Goal: Check status: Check status

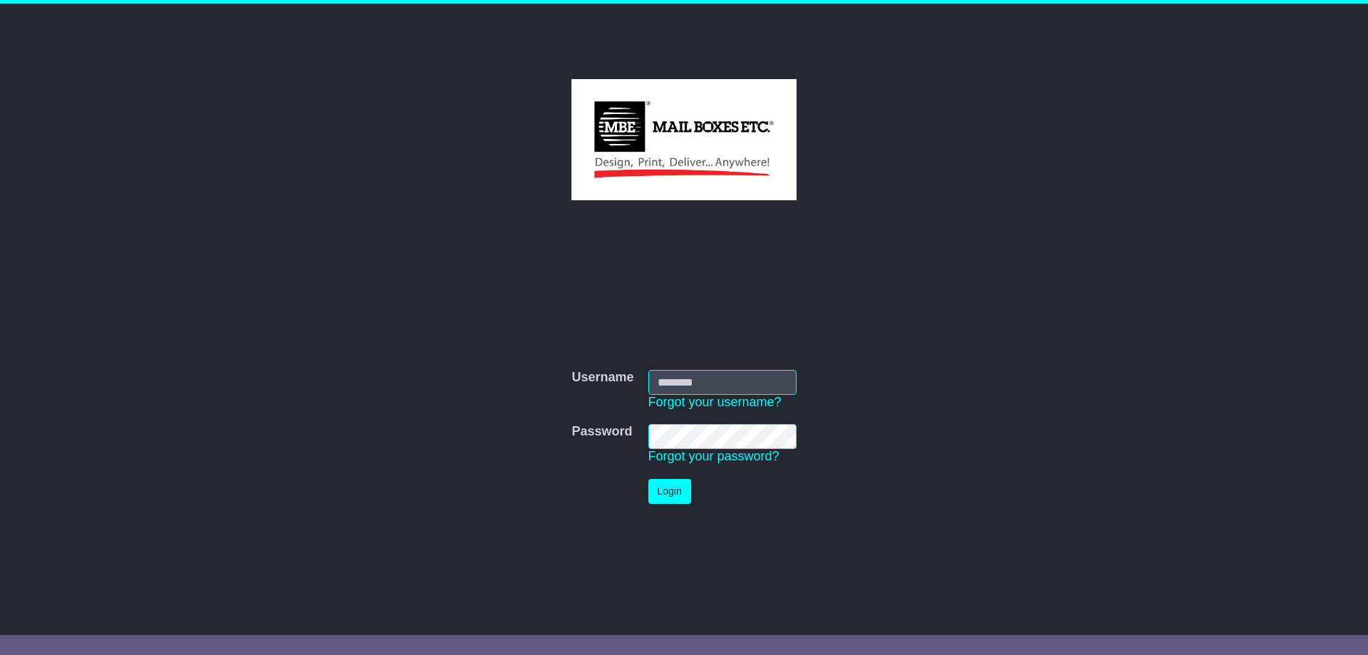
type input "**********"
click at [666, 489] on button "Login" at bounding box center [669, 491] width 43 height 25
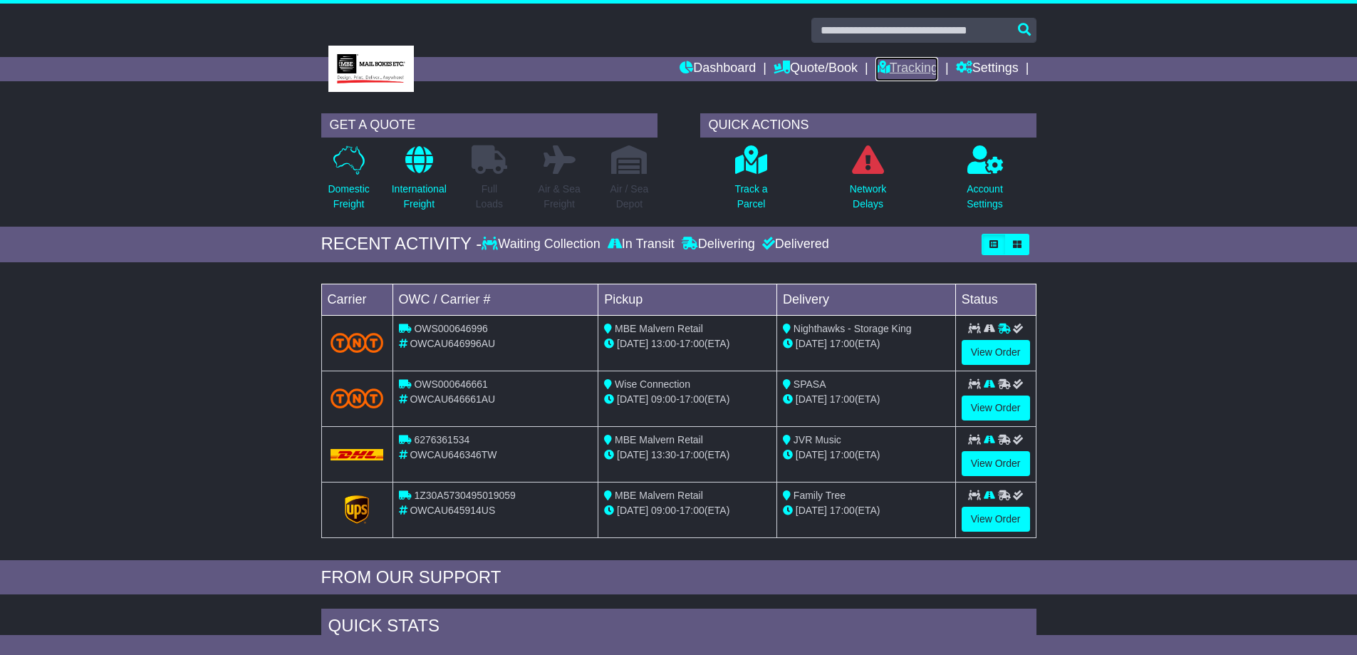
click at [887, 68] on icon at bounding box center [883, 67] width 14 height 13
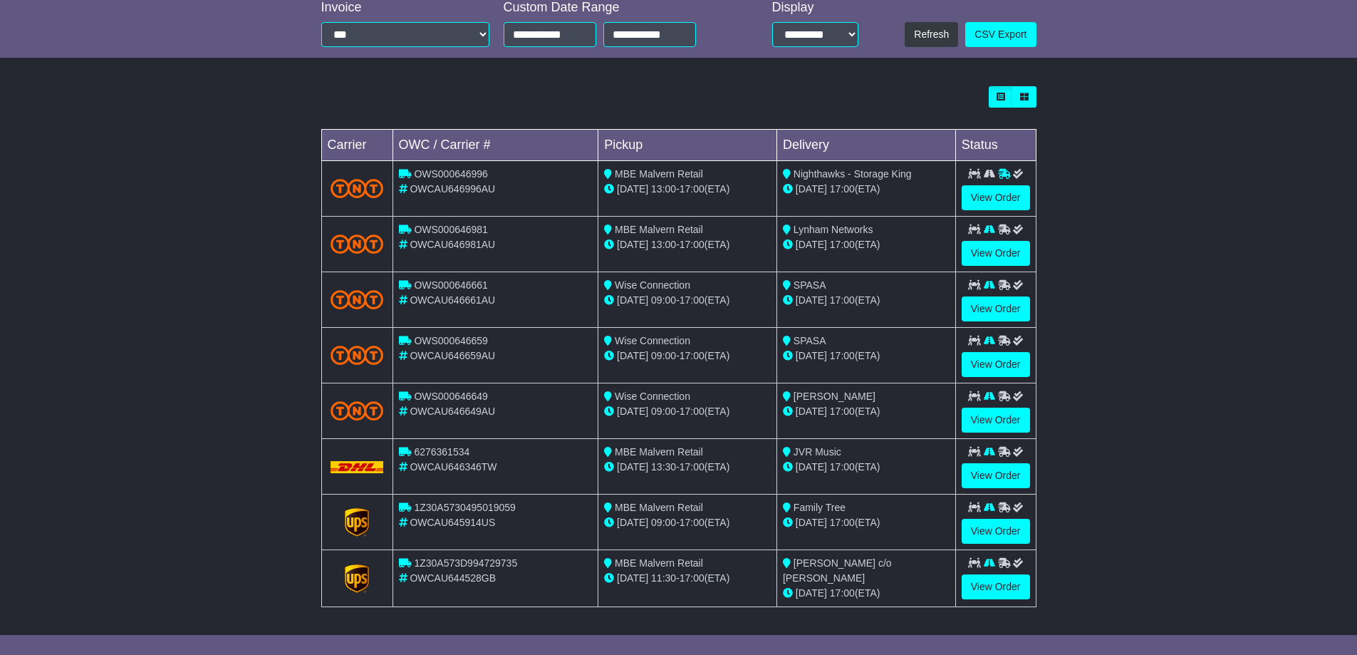
scroll to position [336, 0]
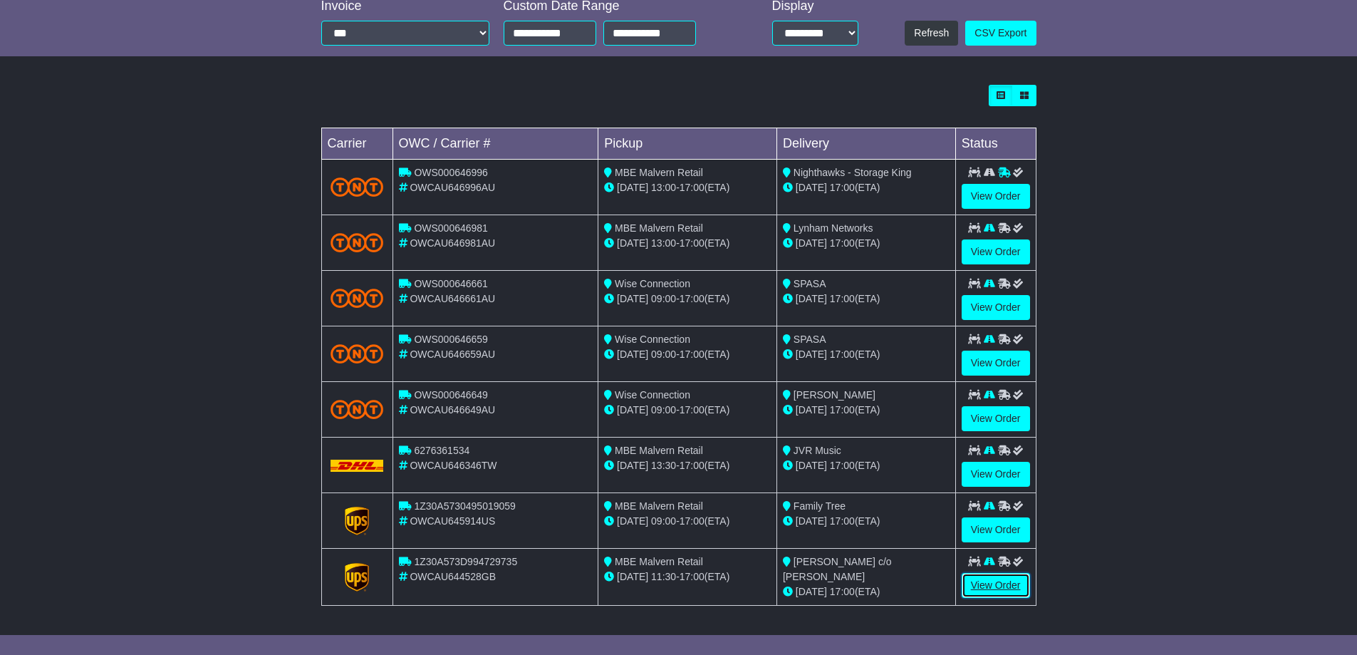
click at [990, 584] on link "View Order" at bounding box center [996, 585] width 68 height 25
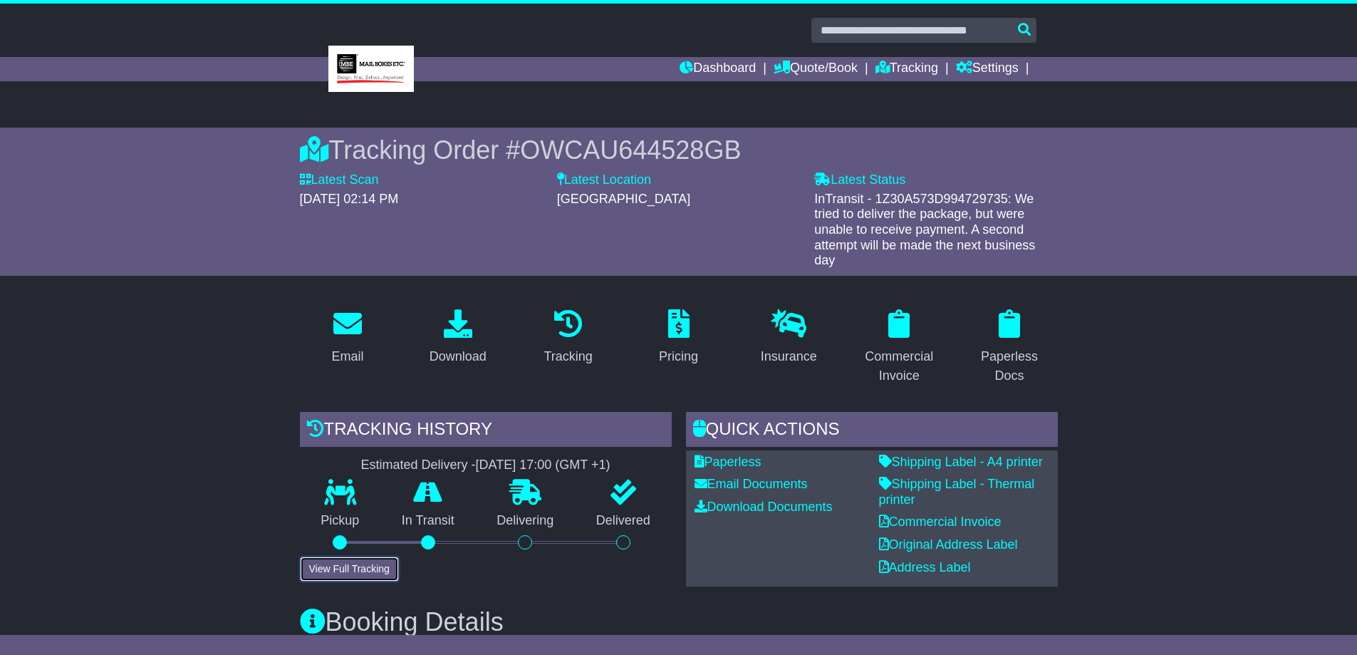
click at [365, 557] on button "View Full Tracking" at bounding box center [349, 569] width 99 height 25
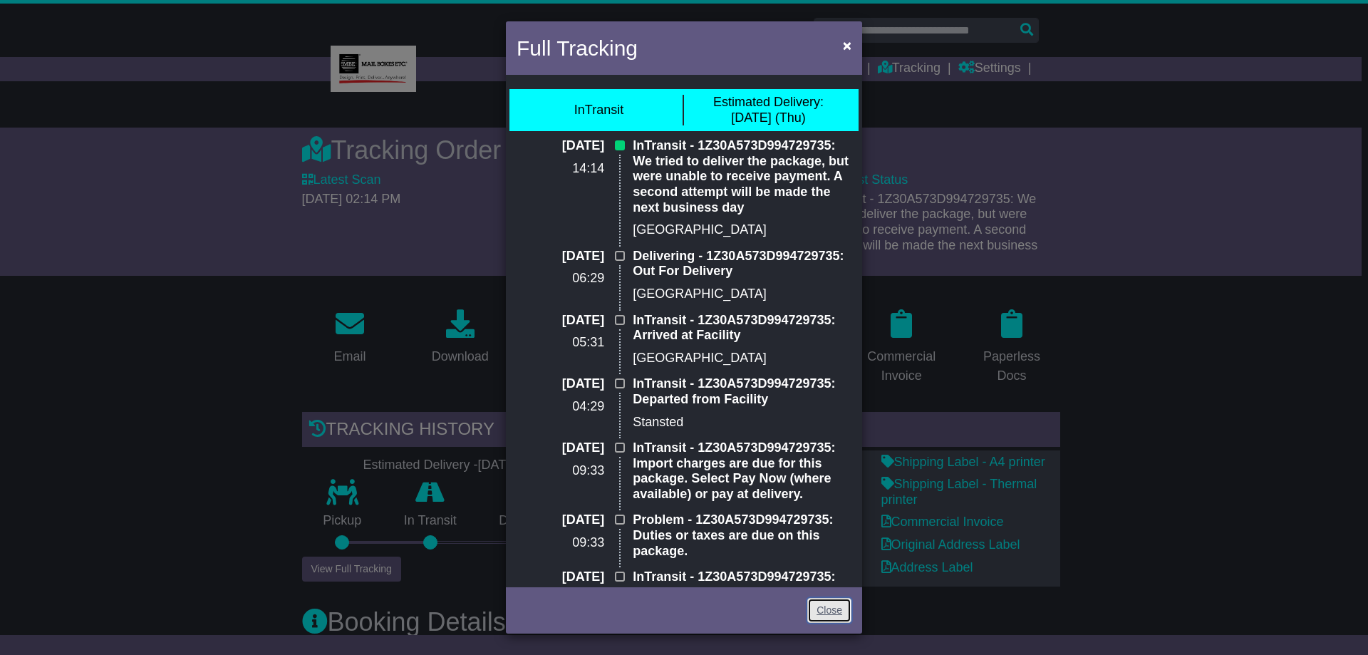
click at [821, 608] on link "Close" at bounding box center [829, 610] width 44 height 25
